Goal: Communication & Community: Answer question/provide support

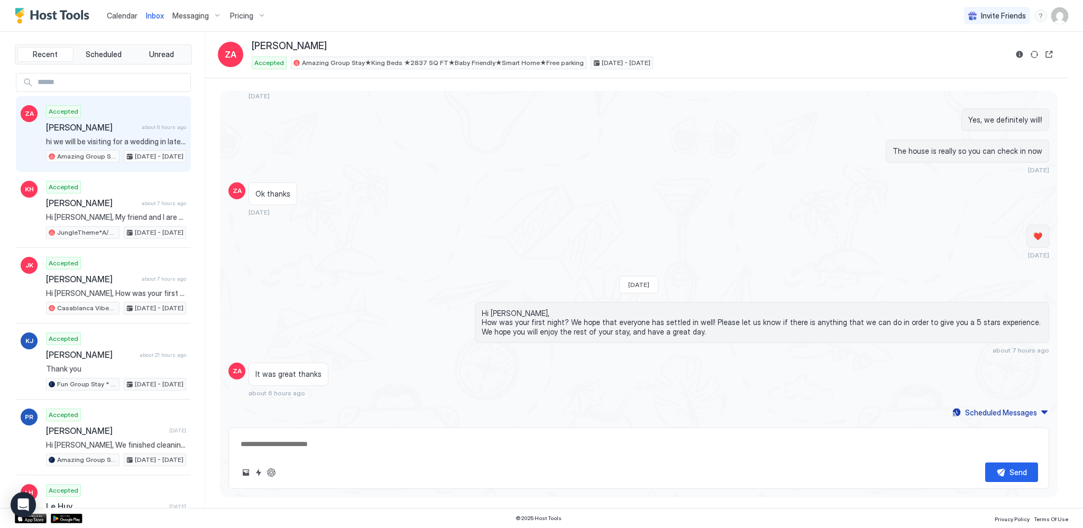
scroll to position [1379, 0]
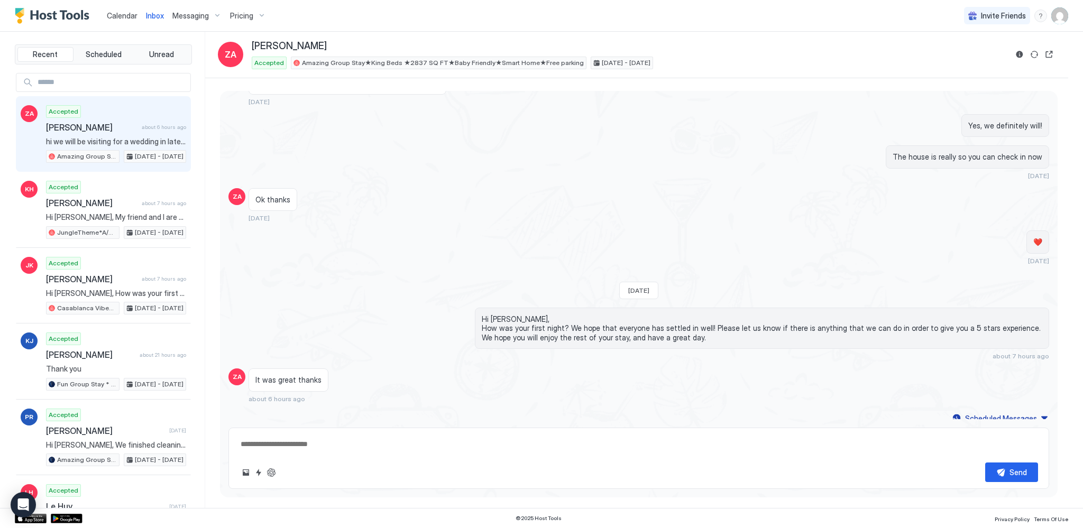
click at [122, 17] on span "Calendar" at bounding box center [122, 15] width 31 height 9
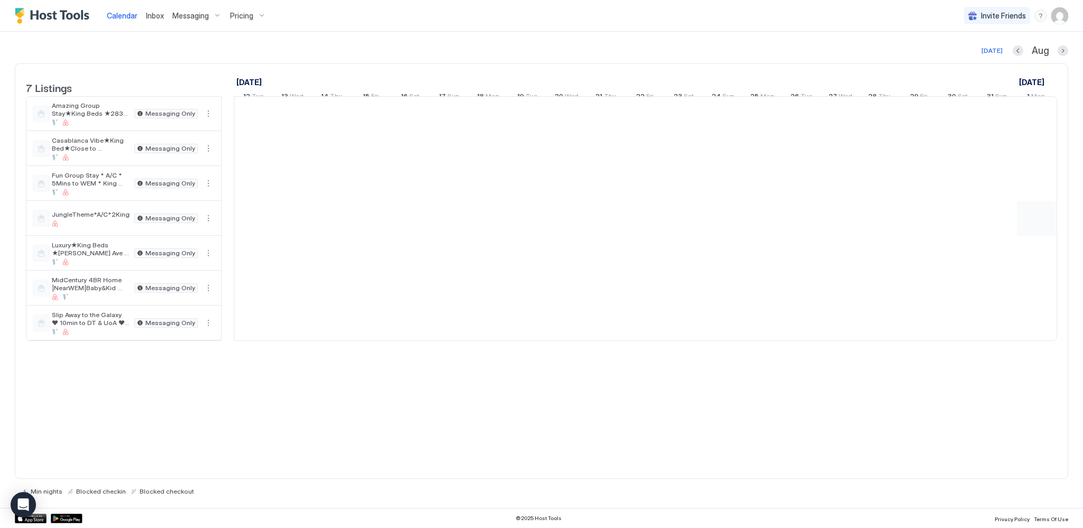
scroll to position [0, 588]
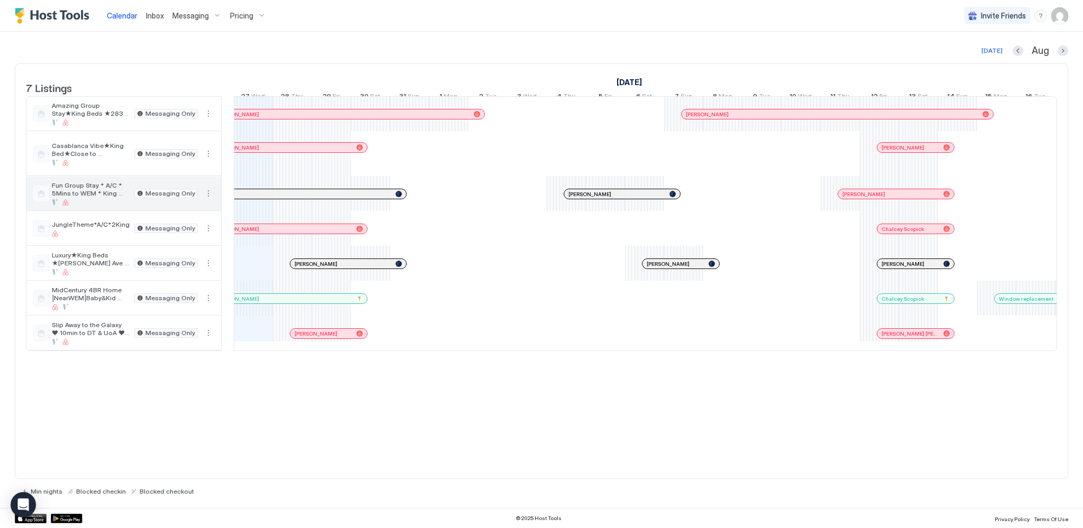
click at [98, 197] on span "Fun Group Stay * A/C * 5Mins to WEM * King Bed * Sleep16 * Crib*" at bounding box center [91, 189] width 78 height 16
click at [335, 198] on div at bounding box center [336, 194] width 8 height 8
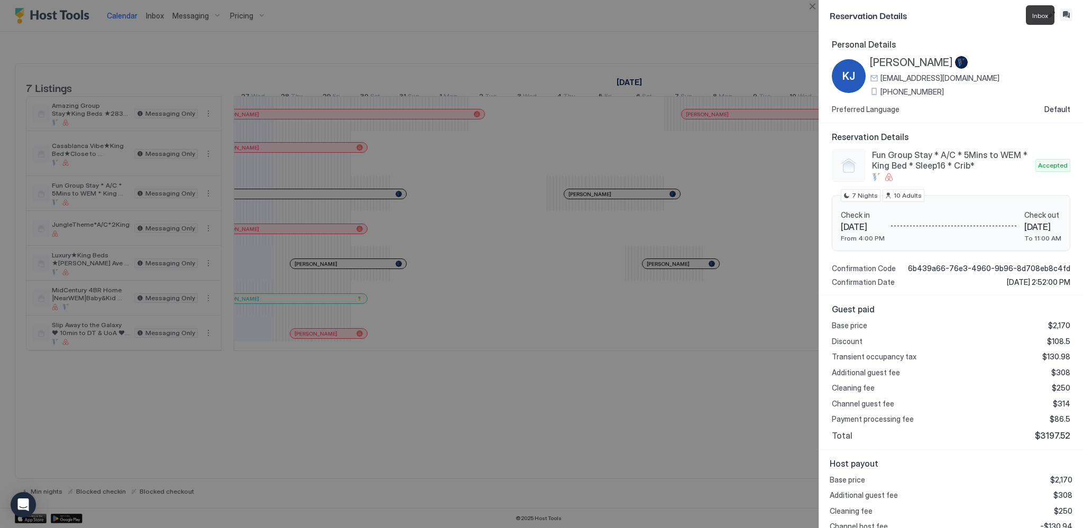
click at [747, 17] on button "Inbox" at bounding box center [1066, 14] width 13 height 13
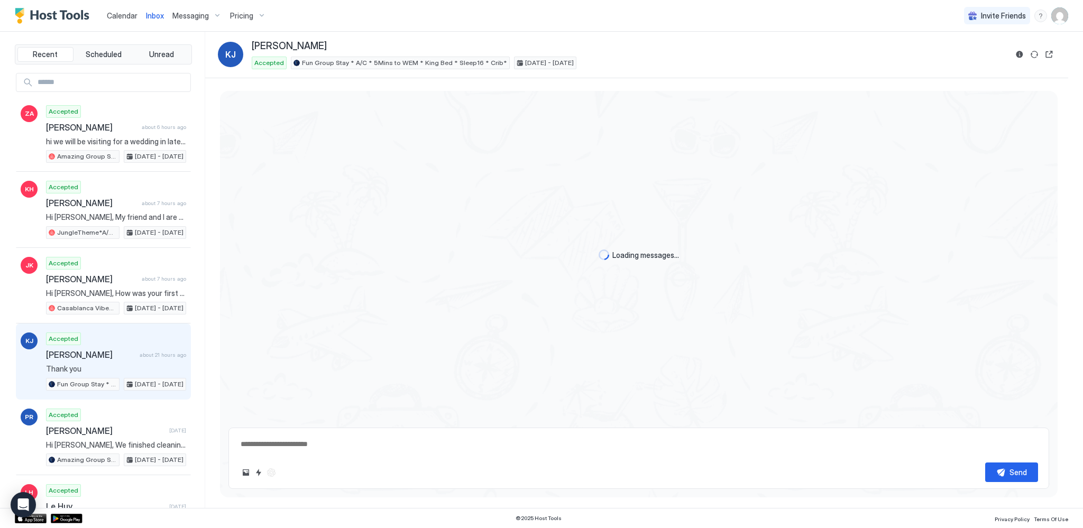
scroll to position [1251, 0]
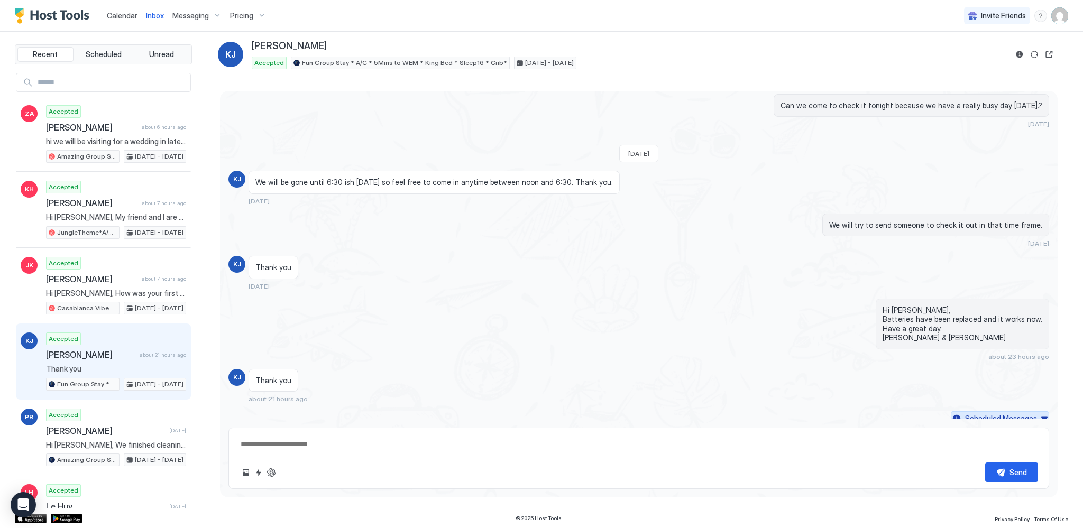
click at [747, 413] on div "Scheduled Messages" at bounding box center [1001, 418] width 72 height 11
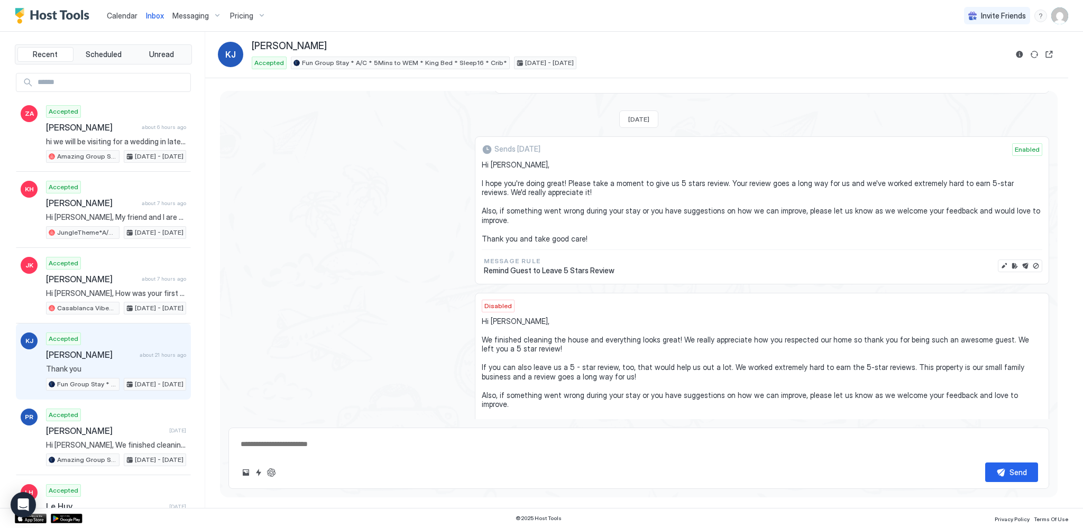
scroll to position [1954, 0]
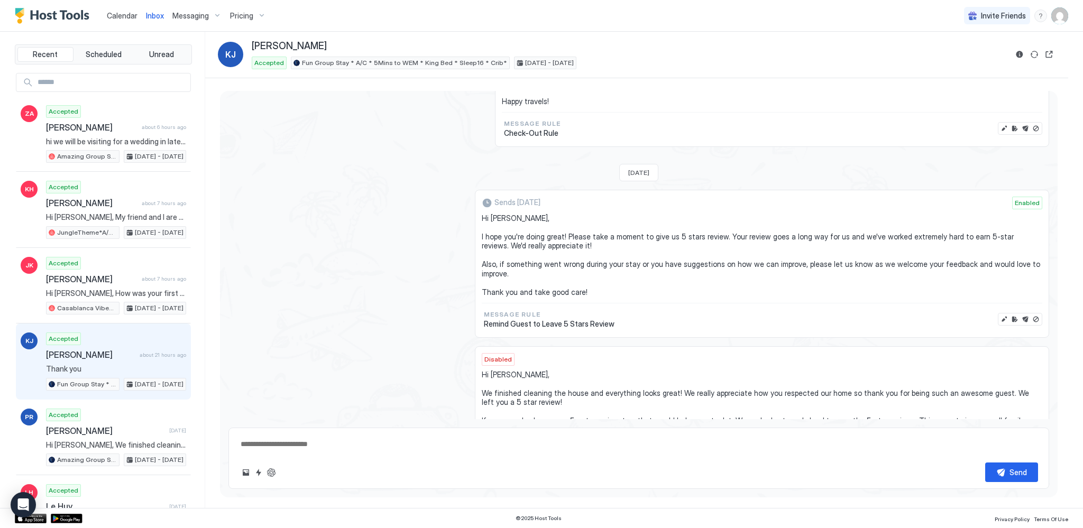
click at [500, 225] on span "Hi [PERSON_NAME], I hope you're doing great! Please take a moment to give us 5 …" at bounding box center [762, 256] width 561 height 84
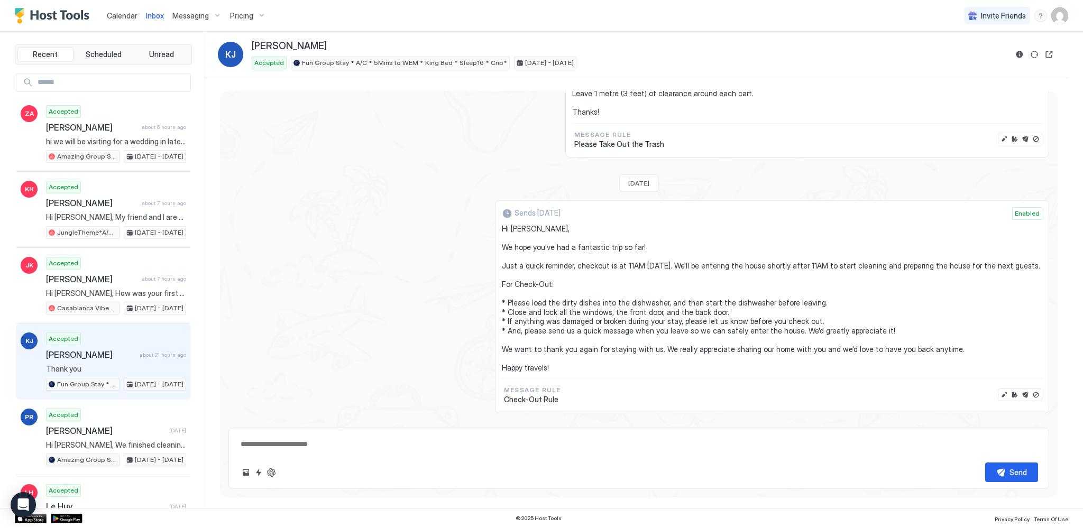
scroll to position [1527, 0]
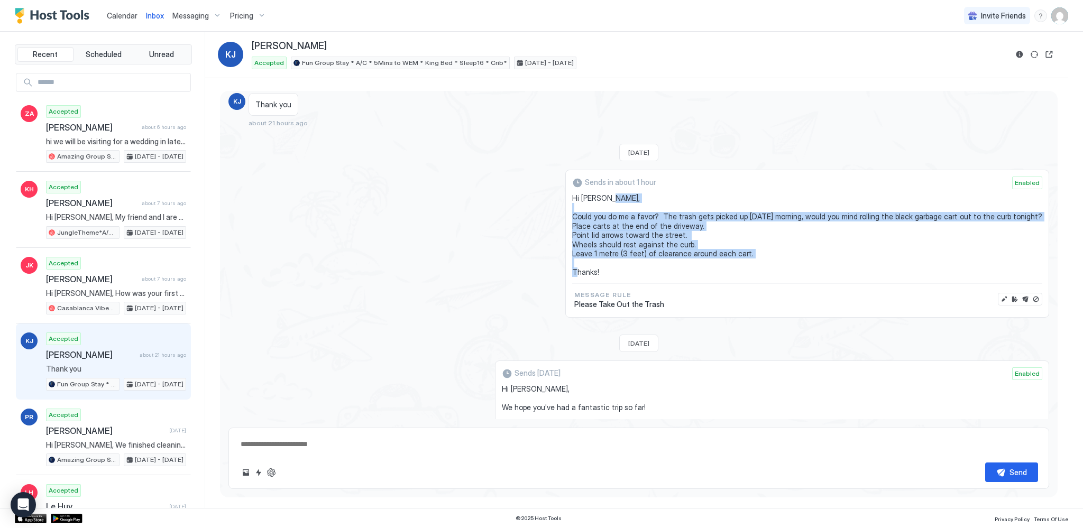
drag, startPoint x: 583, startPoint y: 212, endPoint x: 714, endPoint y: 261, distance: 140.3
click at [714, 261] on span "Hi [PERSON_NAME], Could you do me a favor? The trash gets picked up [DATE] morn…" at bounding box center [807, 236] width 470 height 84
copy span "Could you do me a favor? The trash gets picked up [DATE] morning, would you min…"
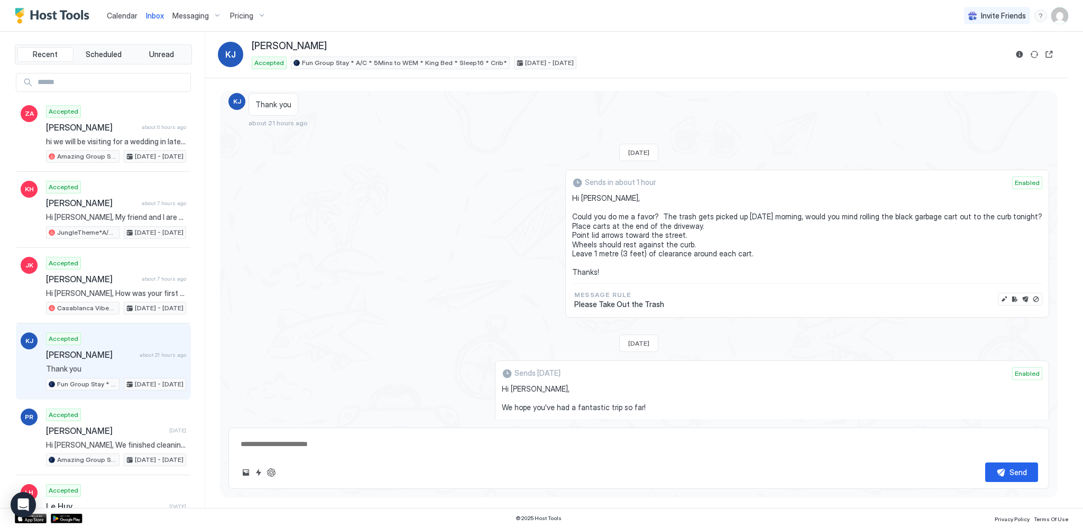
click at [441, 274] on div "Sends in about 1 hour Enabled Hi [PERSON_NAME], Could you do me a favor? The tr…" at bounding box center [638, 244] width 821 height 148
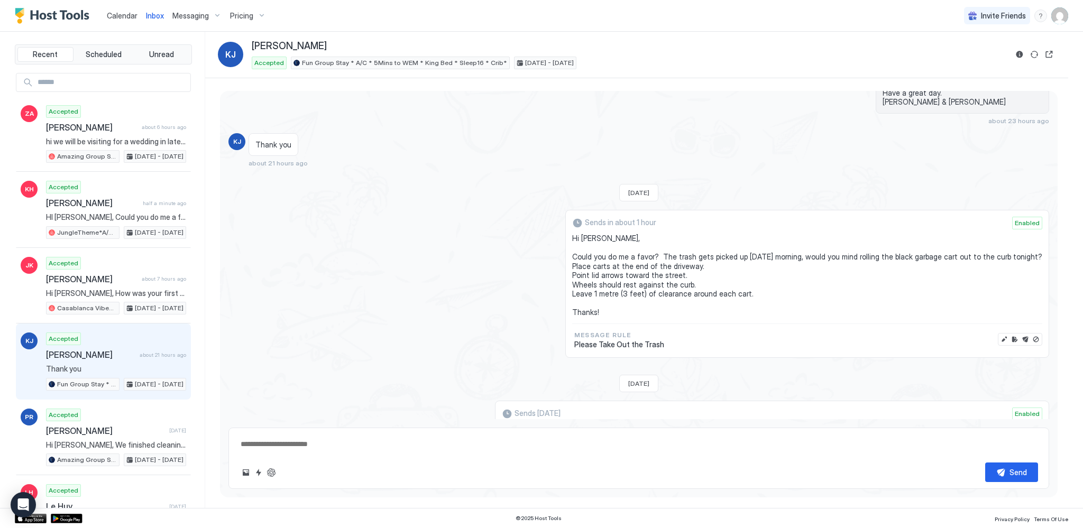
scroll to position [1474, 0]
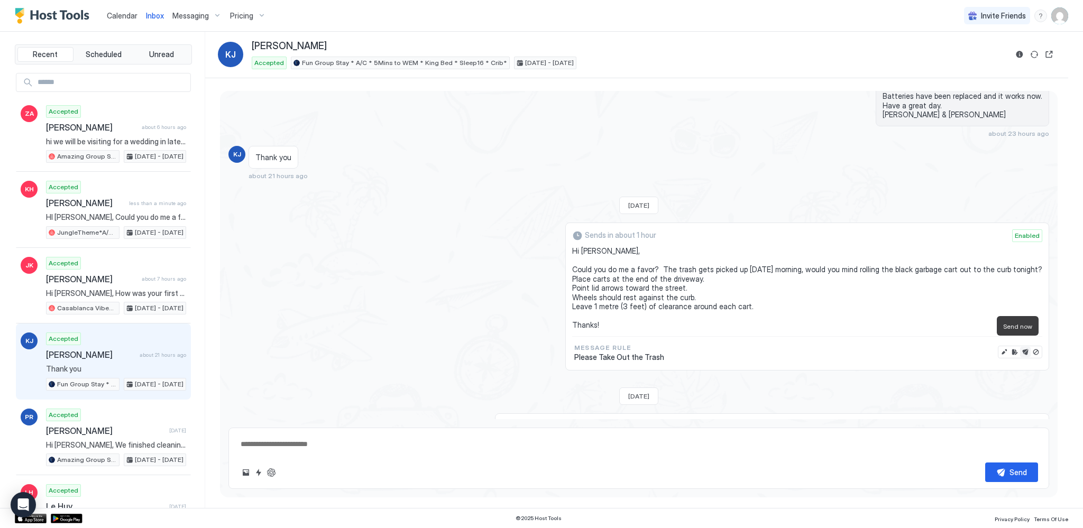
click at [747, 347] on button "Send now" at bounding box center [1025, 352] width 11 height 11
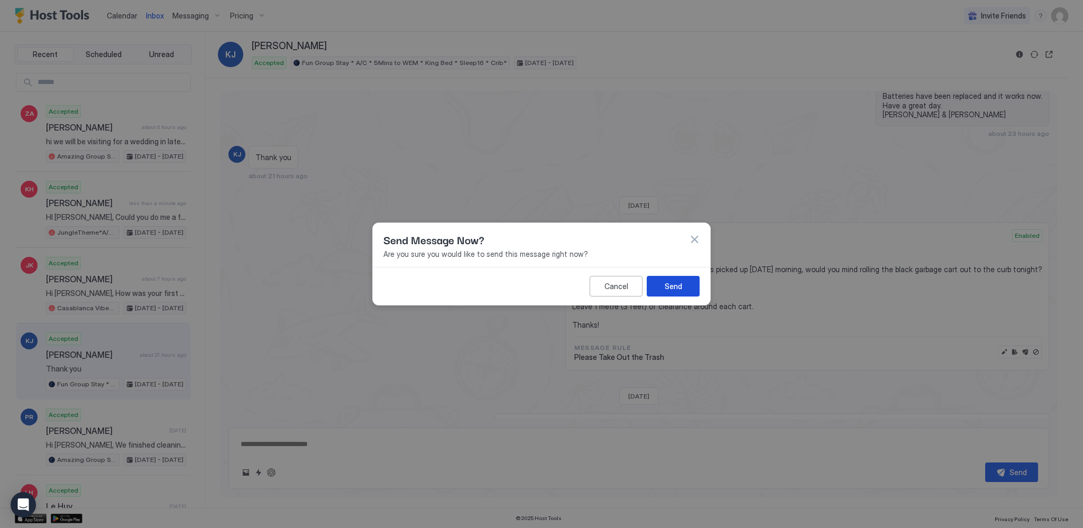
click at [691, 288] on button "Send" at bounding box center [673, 286] width 53 height 21
type textarea "*"
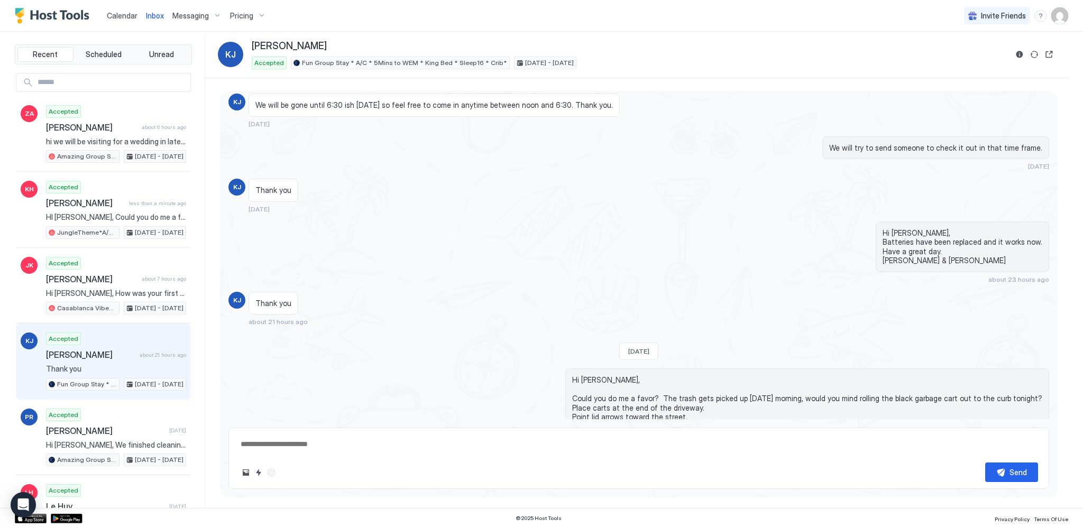
scroll to position [1275, 0]
